Goal: Task Accomplishment & Management: Manage account settings

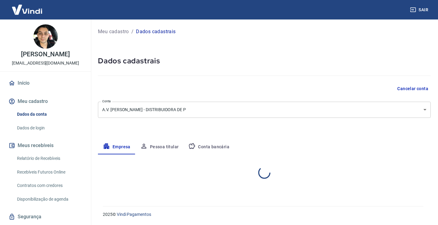
select select "PR"
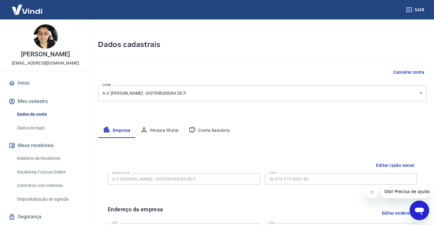
scroll to position [20, 0]
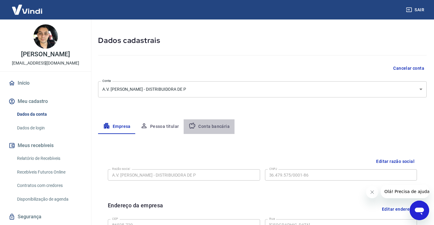
click at [227, 123] on button "Conta bancária" at bounding box center [209, 126] width 51 height 15
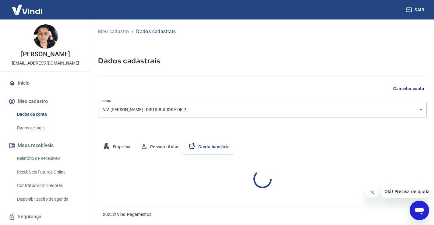
scroll to position [0, 0]
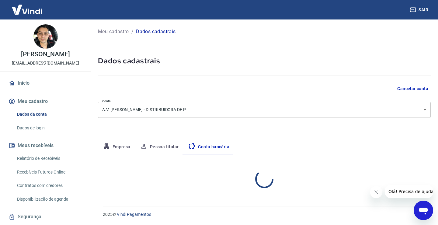
select select "1"
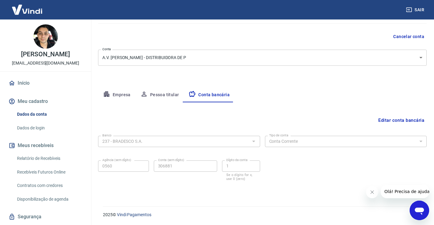
scroll to position [52, 0]
click at [162, 148] on div "Banco 237 - BRADESCO S.A. Banco Tipo de conta Conta Corrente Conta Poupança Tip…" at bounding box center [262, 157] width 328 height 49
click at [170, 136] on div "237 - [PERSON_NAME]" at bounding box center [179, 140] width 162 height 11
click at [388, 122] on button "Editar conta bancária" at bounding box center [401, 120] width 51 height 12
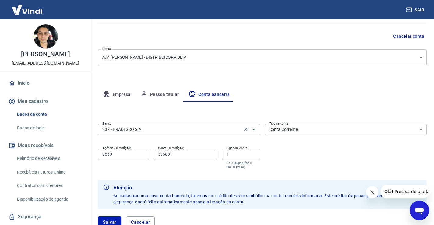
click at [217, 127] on input "237 - BRADESCO S.A." at bounding box center [170, 130] width 140 height 8
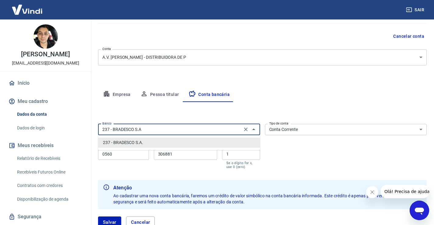
scroll to position [0, 0]
type input "2"
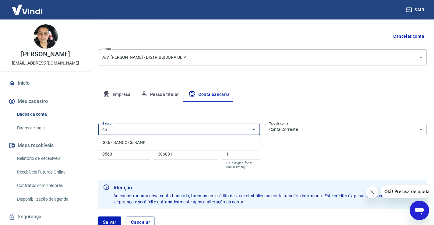
click at [121, 144] on li "336 - BANCO C6 BANK" at bounding box center [179, 143] width 162 height 10
type input "336 - BANCO C6 BANK"
click at [130, 156] on input "0560" at bounding box center [123, 154] width 51 height 11
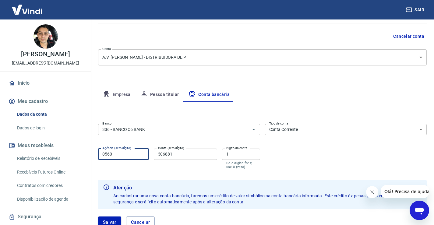
click at [130, 156] on input "0560" at bounding box center [123, 154] width 51 height 11
type input "0001"
type input "3"
type input "35116296"
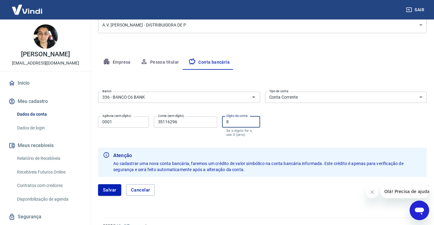
scroll to position [93, 0]
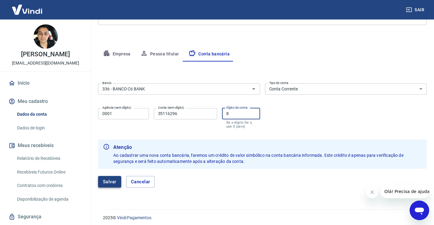
type input "8"
click at [112, 187] on button "Salvar" at bounding box center [109, 182] width 23 height 12
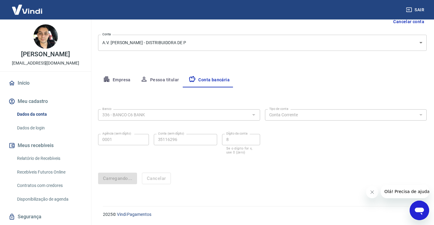
scroll to position [0, 0]
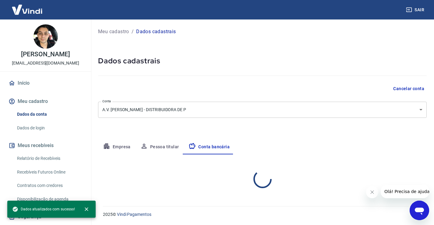
select select "1"
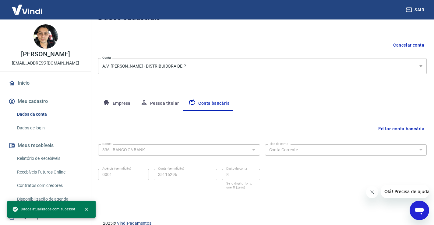
scroll to position [52, 0]
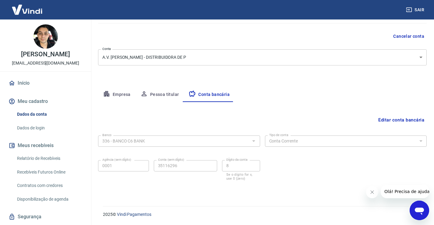
click at [405, 116] on button "Editar conta bancária" at bounding box center [401, 120] width 51 height 12
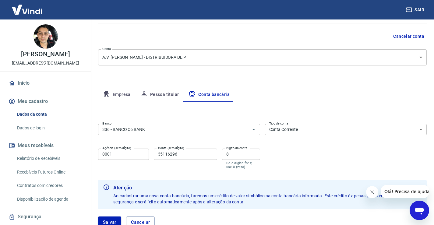
click at [370, 193] on icon "Fechar mensagem da empresa" at bounding box center [371, 192] width 5 height 5
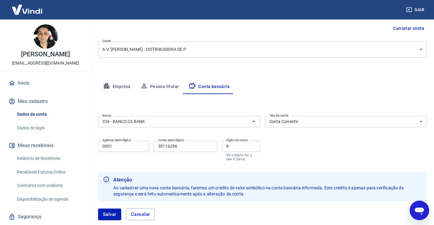
scroll to position [62, 0]
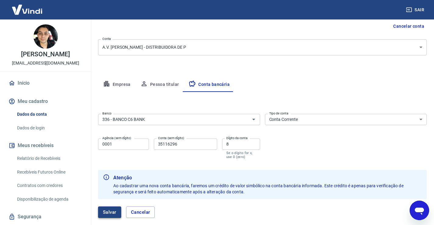
drag, startPoint x: 93, startPoint y: 213, endPoint x: 104, endPoint y: 209, distance: 11.4
click at [95, 213] on div "Meu cadastro / Dados cadastrais Dados cadastrais Cancelar conta Conta A.V. [PER…" at bounding box center [262, 94] width 343 height 275
click at [110, 207] on button "Salvar" at bounding box center [109, 212] width 23 height 12
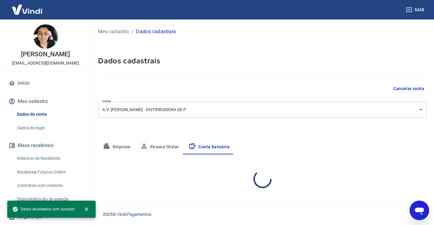
scroll to position [0, 0]
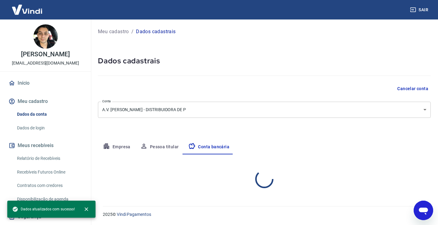
select select "1"
